Goal: Complete application form

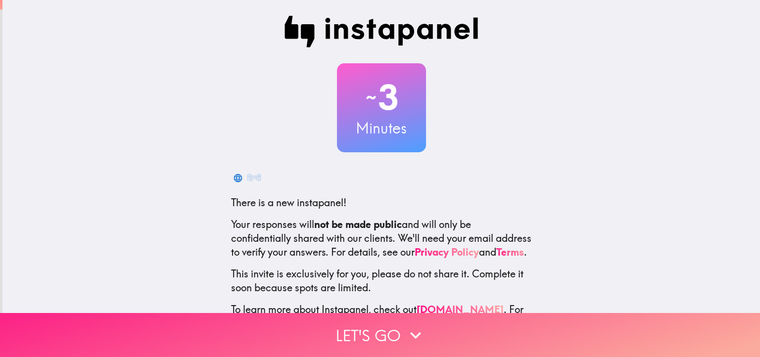
click at [408, 324] on icon "button" at bounding box center [416, 335] width 22 height 22
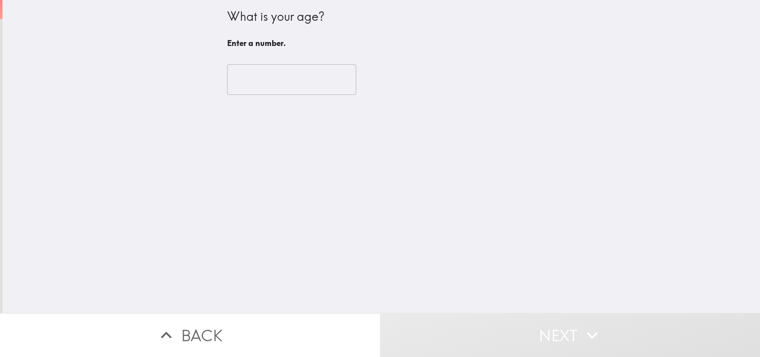
click at [268, 86] on input "number" at bounding box center [291, 79] width 129 height 31
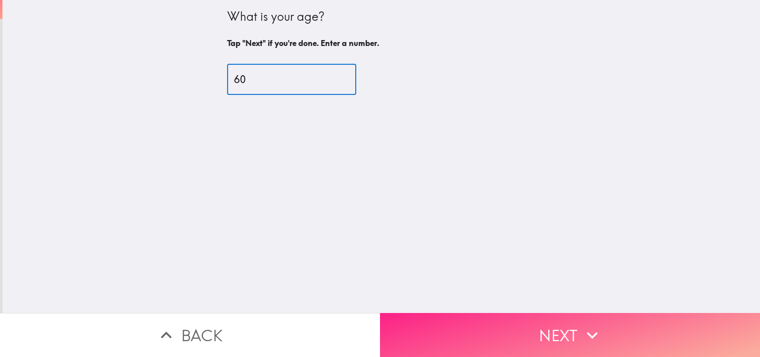
type input "60"
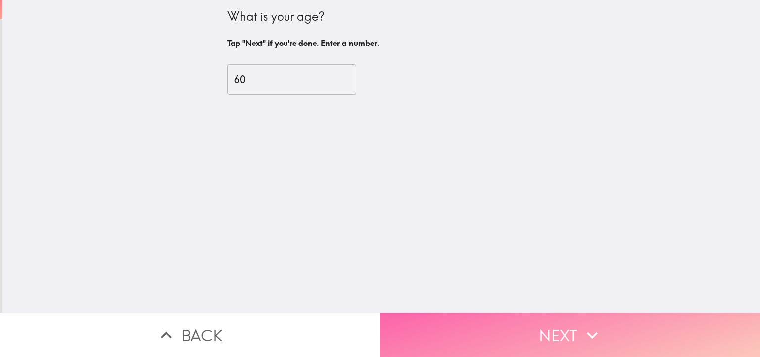
click at [566, 323] on button "Next" at bounding box center [570, 335] width 380 height 44
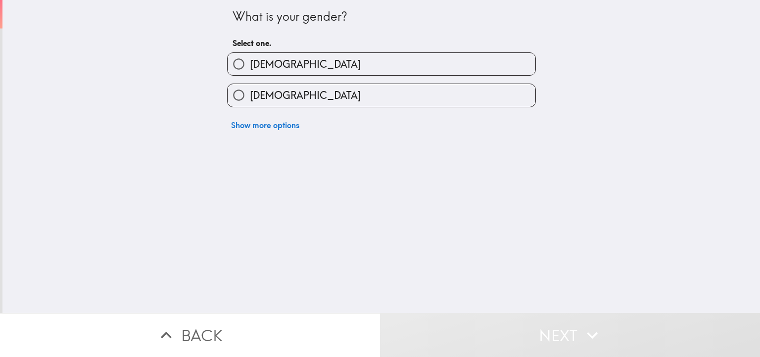
click at [307, 59] on label "[DEMOGRAPHIC_DATA]" at bounding box center [381, 64] width 308 height 22
click at [250, 59] on input "[DEMOGRAPHIC_DATA]" at bounding box center [238, 64] width 22 height 22
radio input "true"
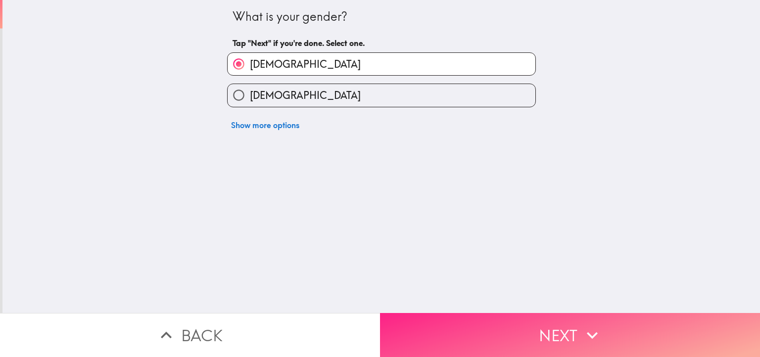
click at [595, 329] on icon "button" at bounding box center [592, 335] width 22 height 22
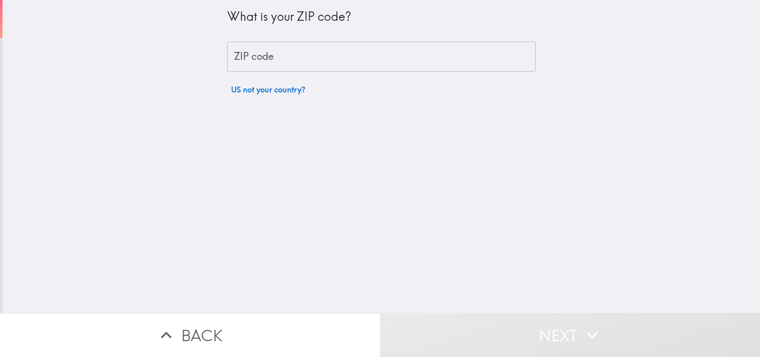
click at [289, 54] on input "ZIP code" at bounding box center [381, 57] width 309 height 31
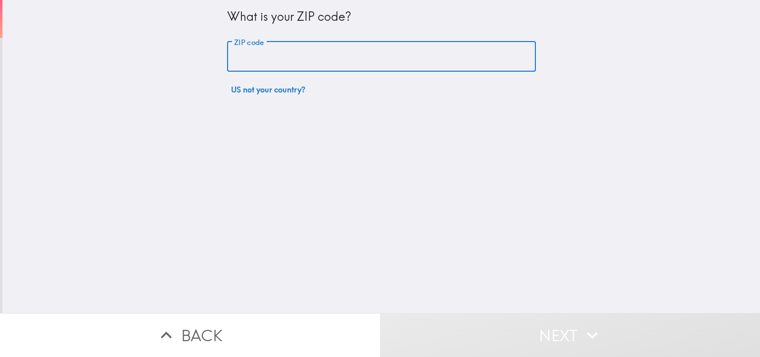
type input "19966"
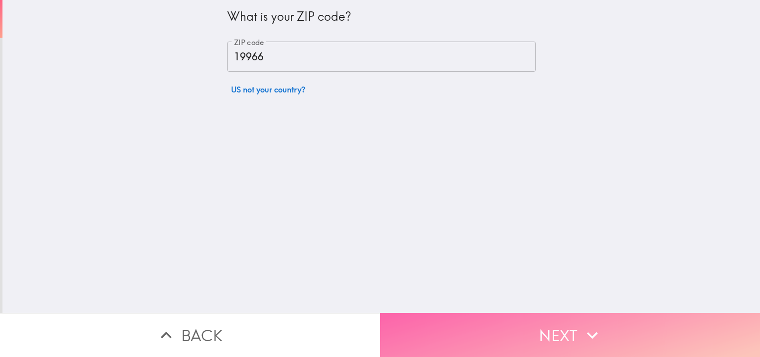
click at [588, 332] on icon "button" at bounding box center [592, 335] width 22 height 22
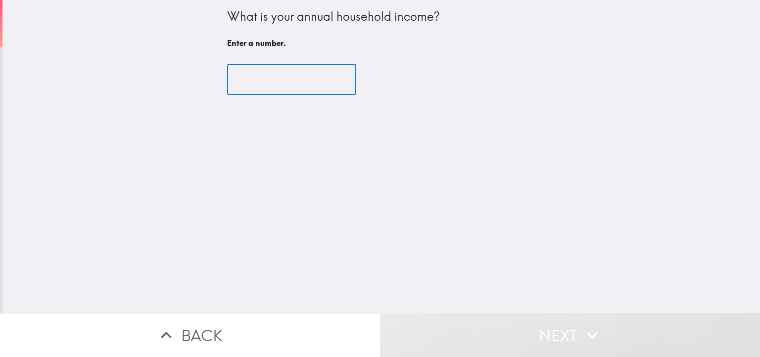
click at [292, 79] on input "number" at bounding box center [291, 79] width 129 height 31
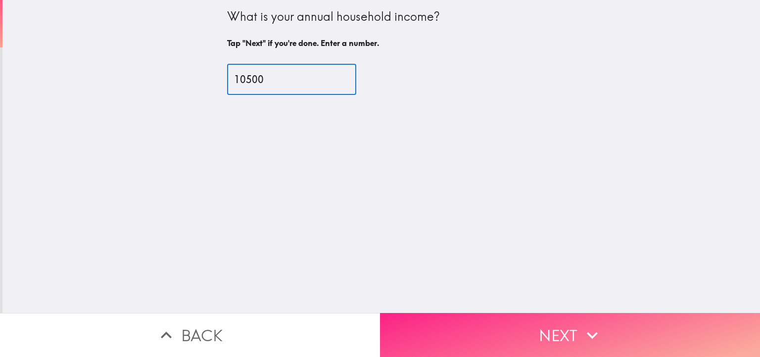
type input "10500"
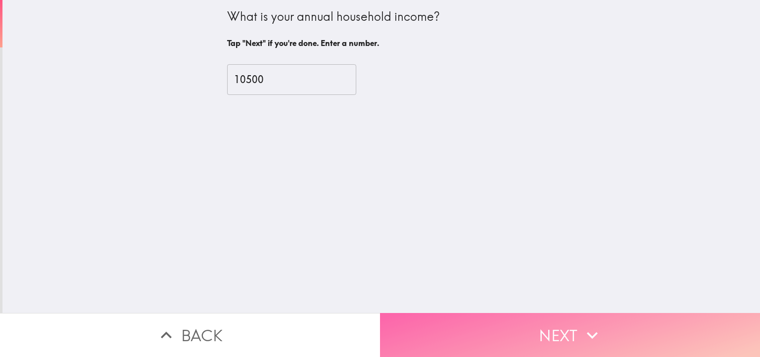
click at [586, 341] on button "Next" at bounding box center [570, 335] width 380 height 44
